Goal: Register for event/course

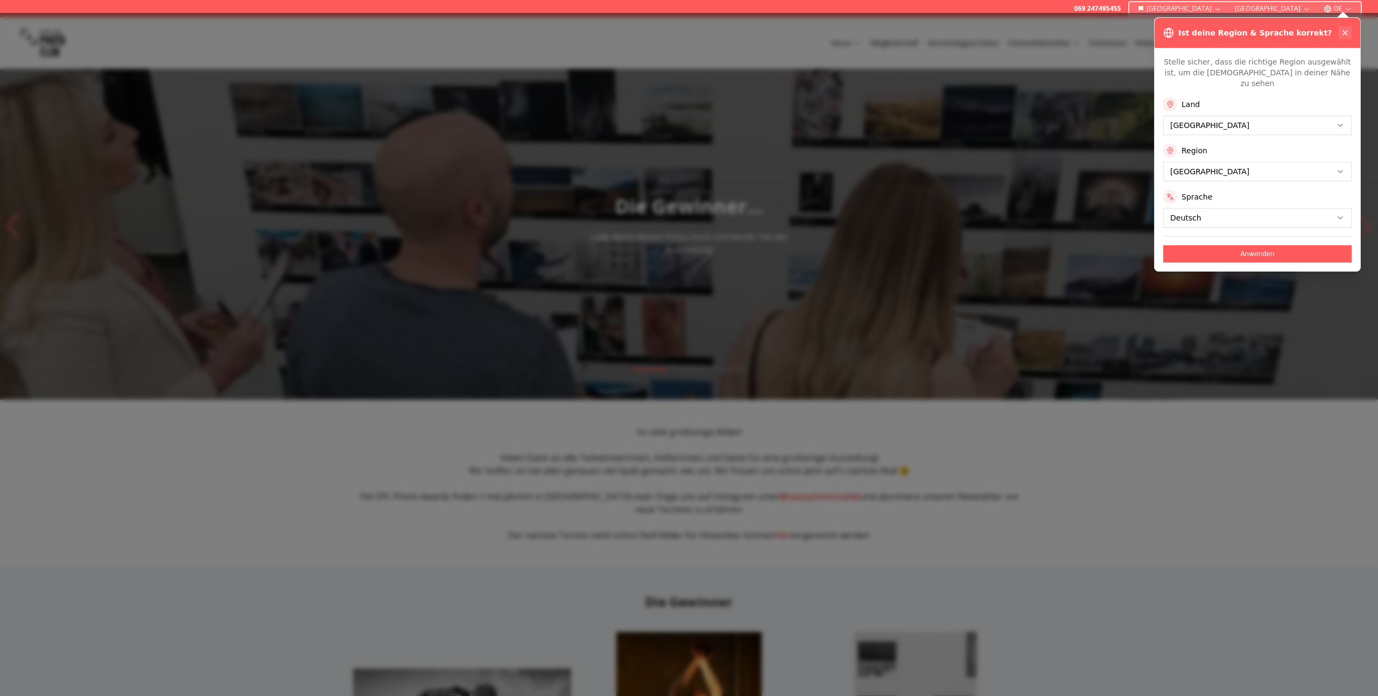
click at [1341, 29] on icon at bounding box center [1345, 33] width 9 height 9
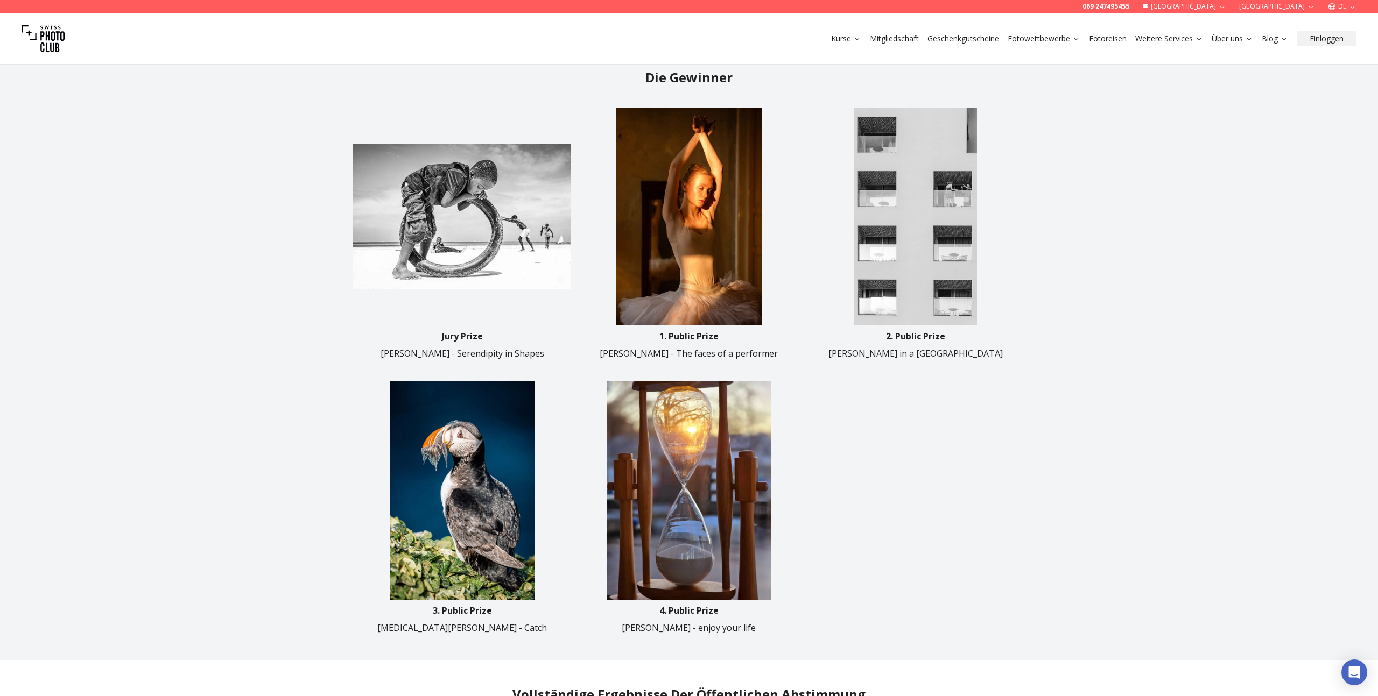
scroll to position [525, 0]
click at [454, 451] on img at bounding box center [462, 490] width 218 height 218
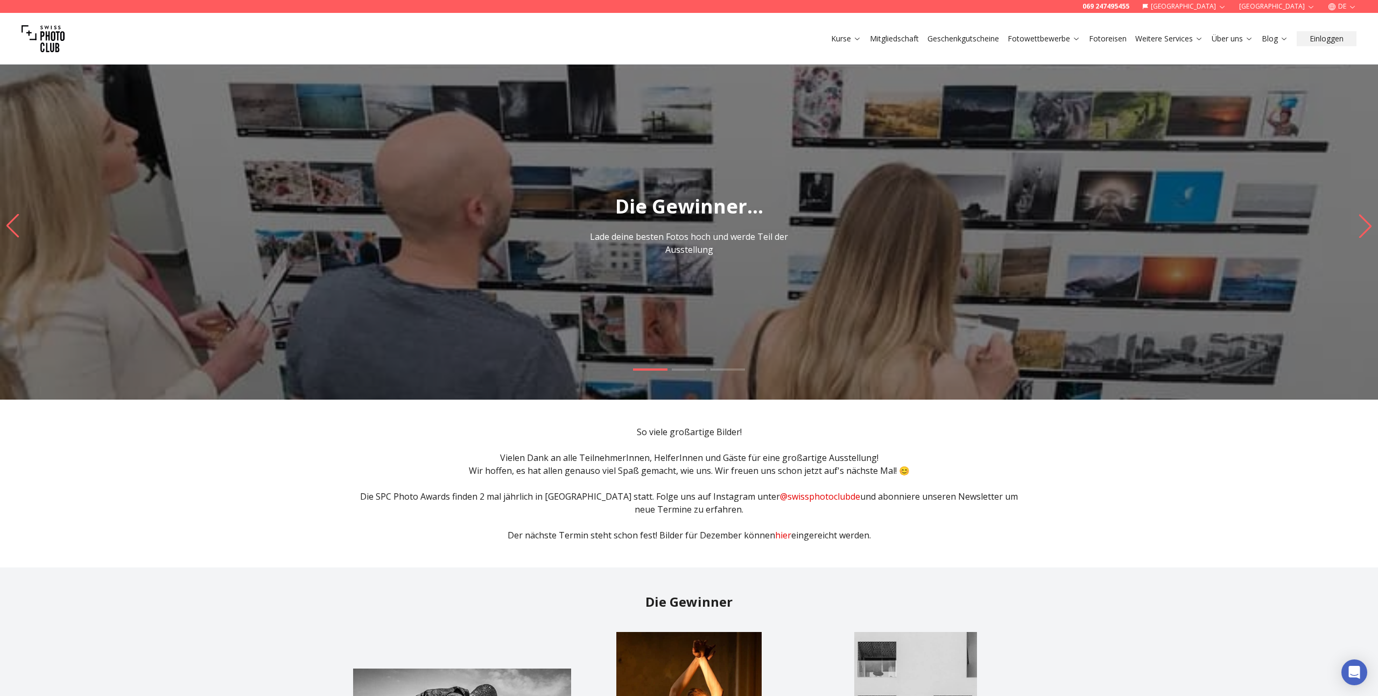
click at [847, 41] on link "Kurse" at bounding box center [846, 38] width 30 height 11
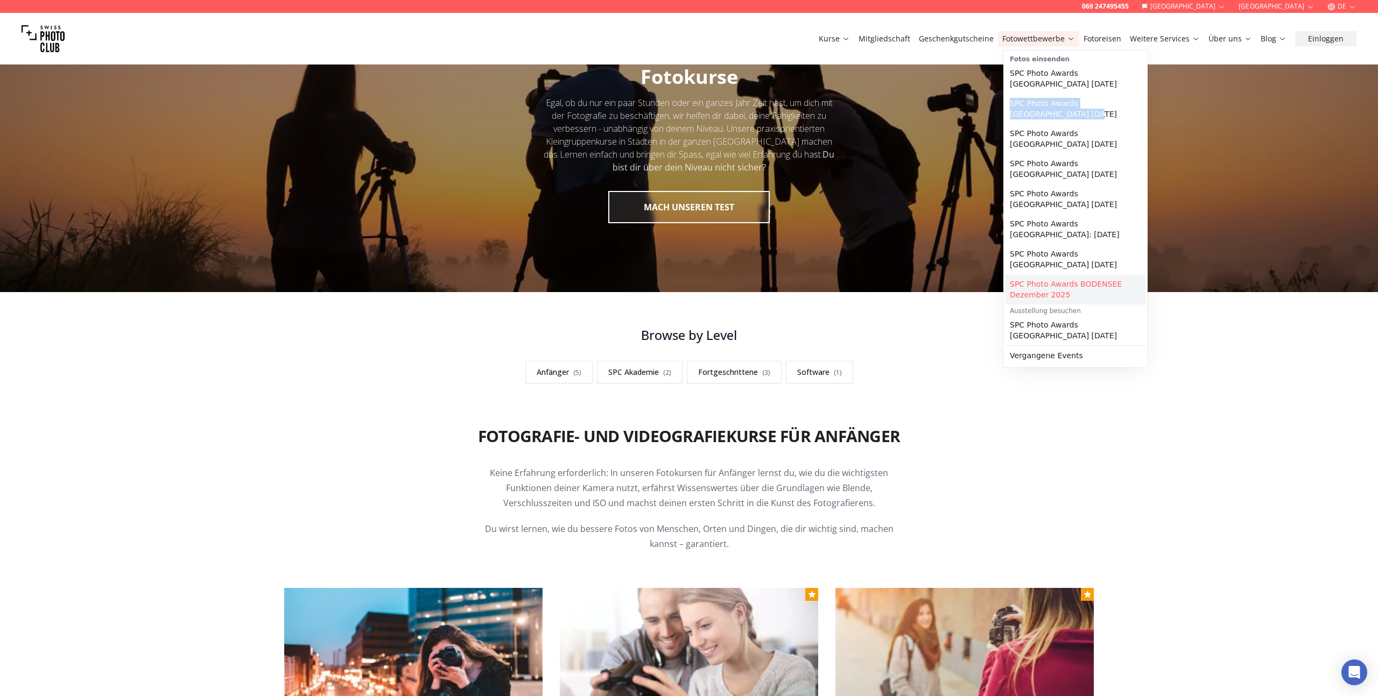
scroll to position [55, 0]
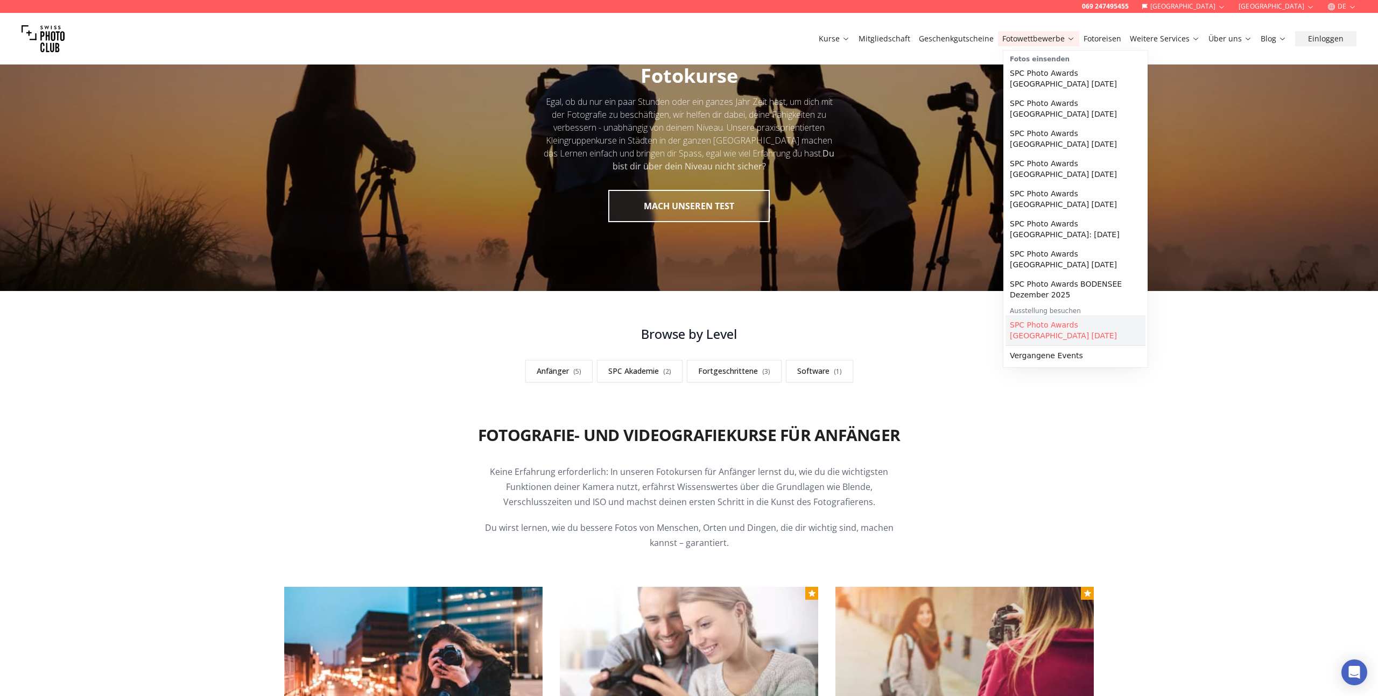
click at [1044, 336] on link "SPC Photo Awards [GEOGRAPHIC_DATA] [DATE]" at bounding box center [1075, 330] width 140 height 30
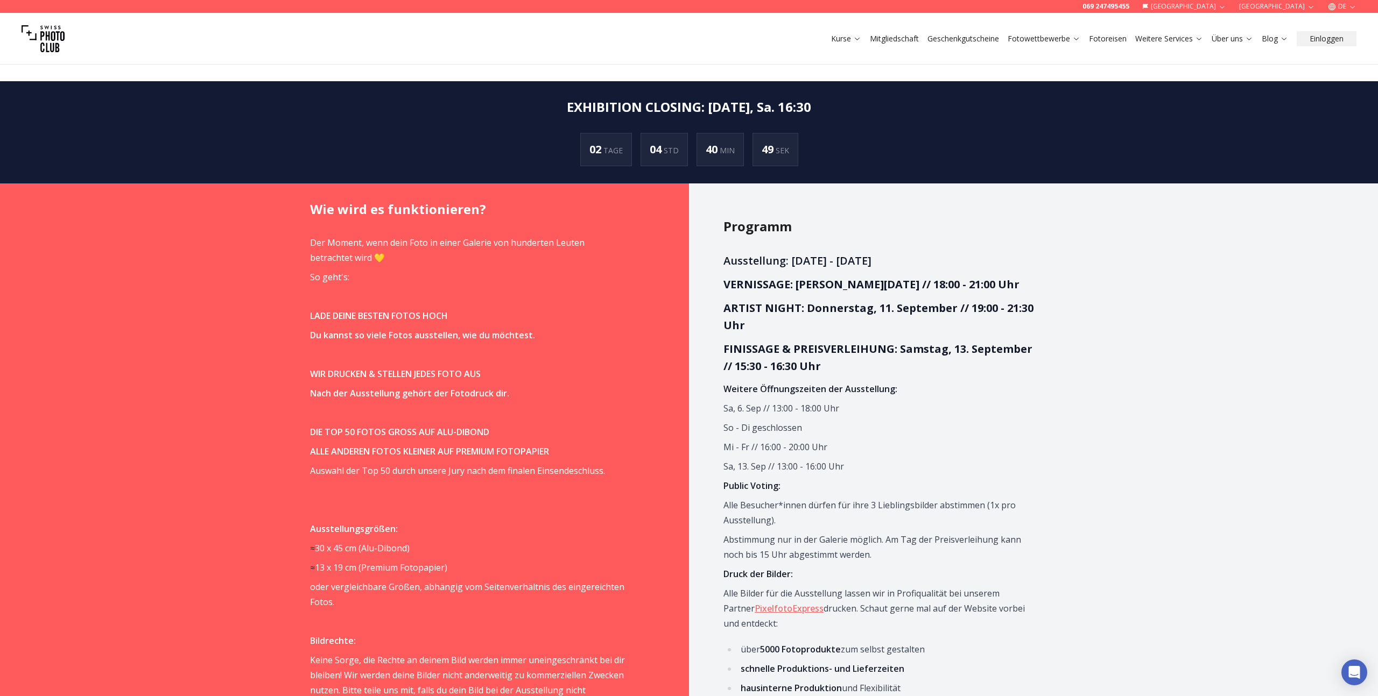
scroll to position [828, 0]
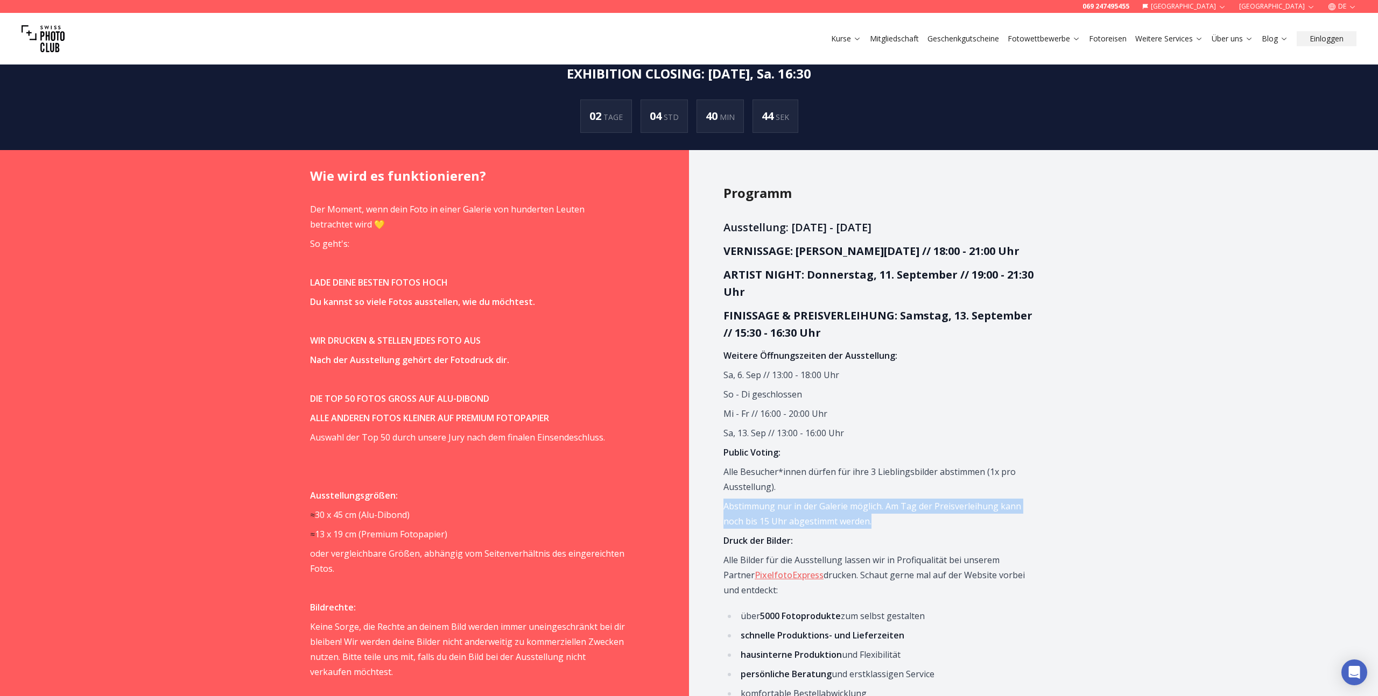
drag, startPoint x: 874, startPoint y: 490, endPoint x: 874, endPoint y: 519, distance: 28.5
click at [874, 519] on span "Ausstellung: [DATE] - [DATE] VERNISSAGE: [PERSON_NAME][DATE] // 18:00 - 21:00 U…" at bounding box center [880, 460] width 315 height 482
click at [874, 519] on p "Abstimmung nur in der Galerie möglich. Am Tag der Preisverleihung kann noch bis…" at bounding box center [880, 514] width 315 height 30
click at [906, 527] on p "Abstimmung nur in der Galerie möglich. Am Tag der Preisverleihung kann noch bis…" at bounding box center [880, 514] width 315 height 30
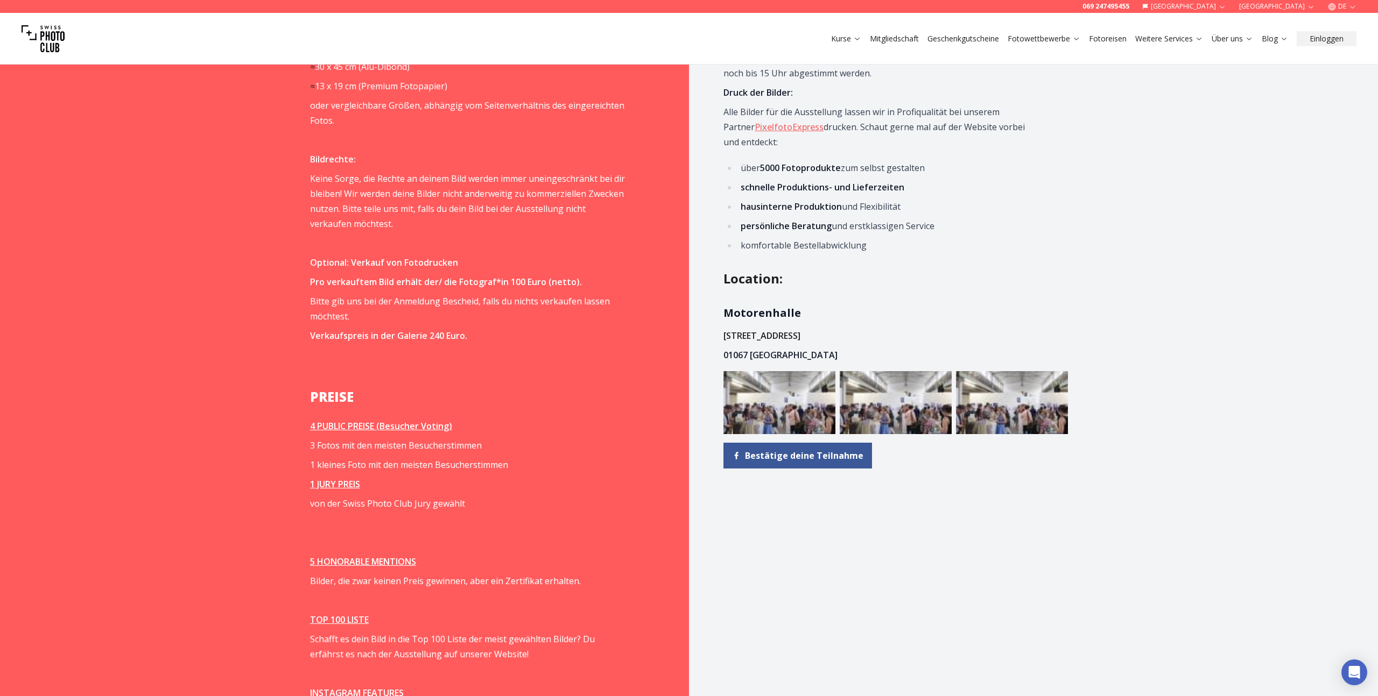
scroll to position [1276, 0]
click at [807, 418] on img at bounding box center [779, 403] width 112 height 63
